Goal: Task Accomplishment & Management: Complete application form

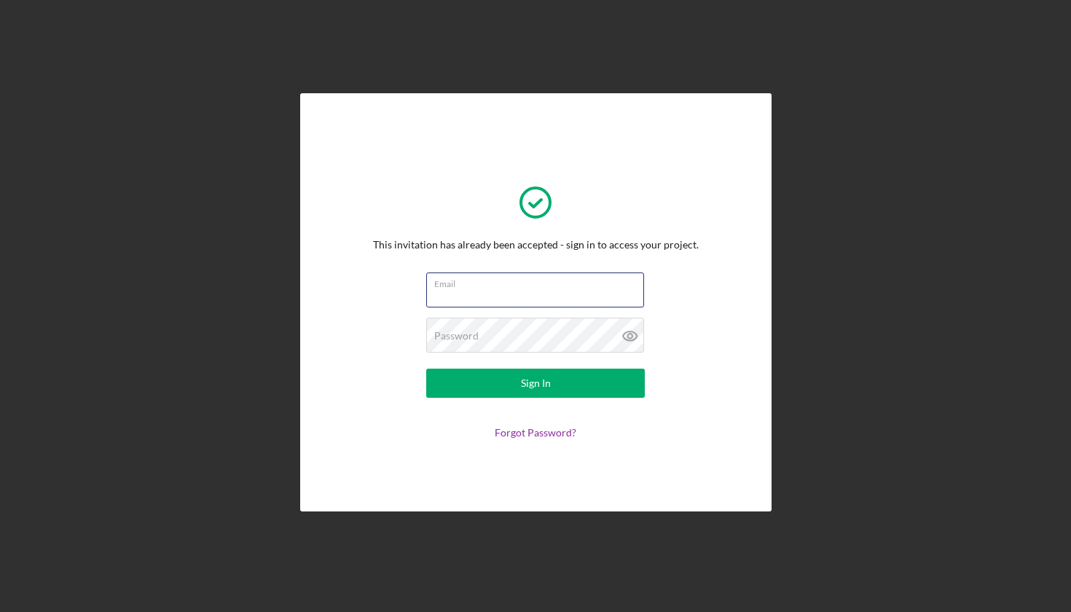
type input "[EMAIL_ADDRESS][DOMAIN_NAME]"
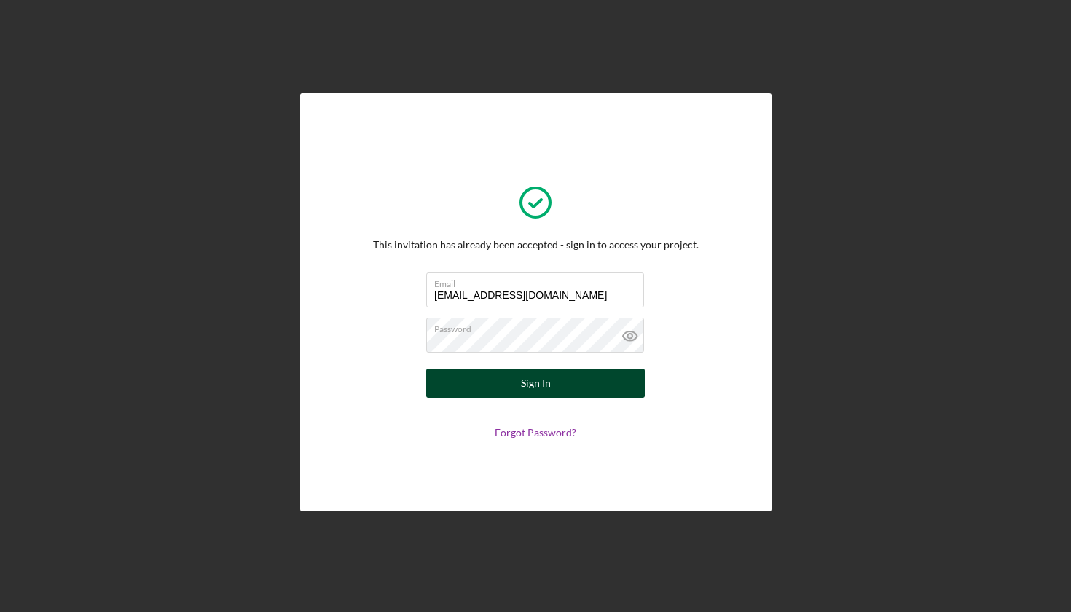
click at [521, 389] on button "Sign In" at bounding box center [535, 383] width 219 height 29
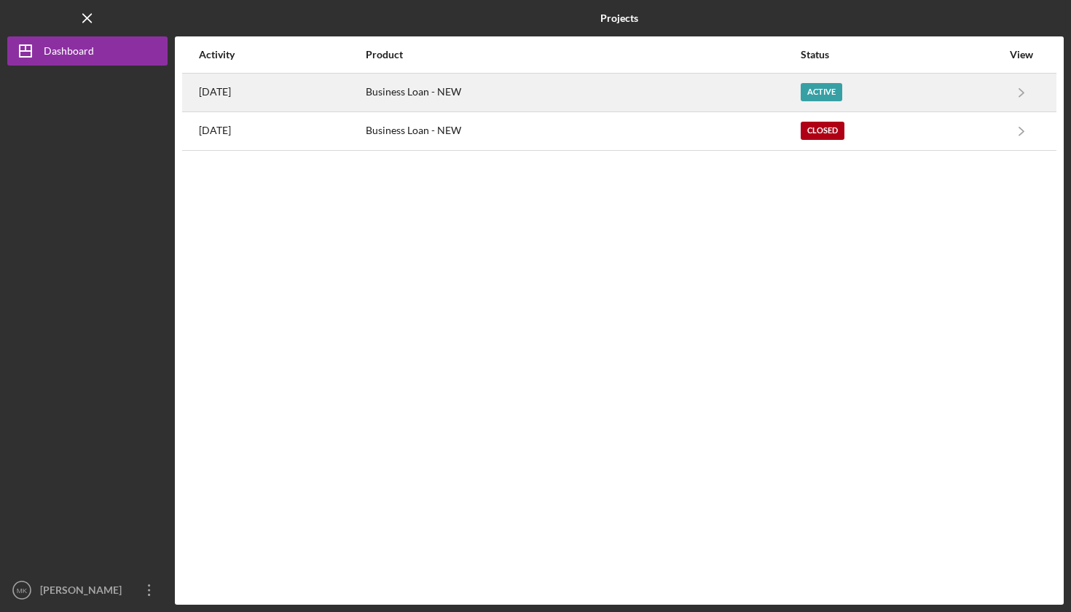
click at [842, 93] on div "Active" at bounding box center [822, 92] width 42 height 18
